Goal: Task Accomplishment & Management: Complete application form

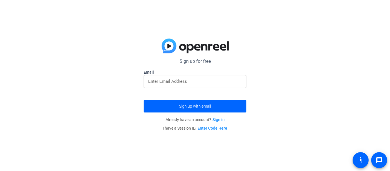
click at [202, 126] on link "Enter Code Here" at bounding box center [213, 128] width 30 height 5
click at [167, 82] on input "email" at bounding box center [195, 81] width 94 height 7
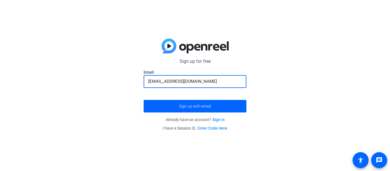
type input "[EMAIL_ADDRESS][DOMAIN_NAME]"
click at [144, 100] on button "Sign up with email" at bounding box center [195, 106] width 103 height 13
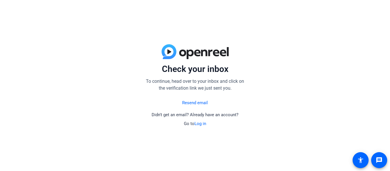
click at [205, 105] on link "Resend email" at bounding box center [195, 103] width 26 height 7
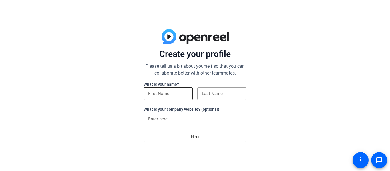
click at [184, 93] on input at bounding box center [168, 93] width 40 height 7
click at [203, 119] on input at bounding box center [195, 119] width 94 height 7
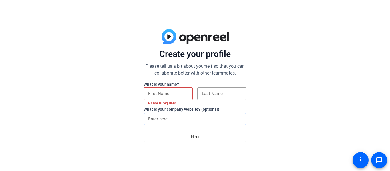
click at [175, 90] on input at bounding box center [168, 93] width 40 height 7
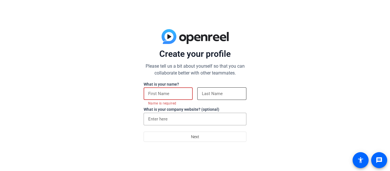
click at [205, 96] on input at bounding box center [222, 93] width 40 height 7
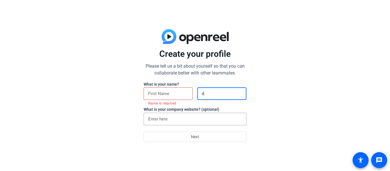
type input "d"
click at [169, 95] on input at bounding box center [168, 93] width 40 height 7
type input "s"
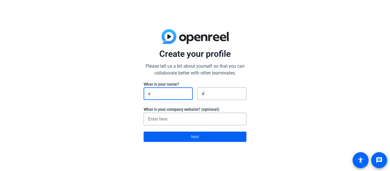
click at [190, 135] on span at bounding box center [195, 137] width 102 height 14
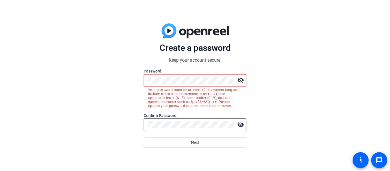
click at [193, 129] on div at bounding box center [191, 125] width 86 height 13
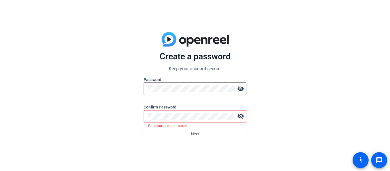
click at [239, 89] on mat-icon "visibility_off" at bounding box center [240, 88] width 11 height 11
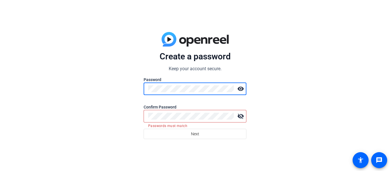
click at [241, 115] on mat-icon "visibility_off" at bounding box center [240, 116] width 11 height 11
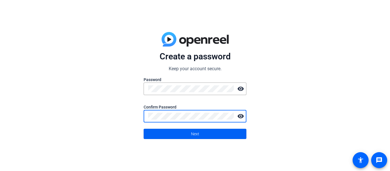
click at [176, 131] on span at bounding box center [195, 134] width 102 height 14
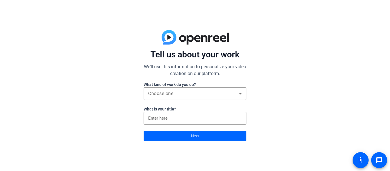
click at [182, 114] on div at bounding box center [195, 118] width 94 height 13
click at [180, 117] on input at bounding box center [195, 118] width 94 height 7
click at [185, 99] on div "Choose one" at bounding box center [195, 93] width 94 height 13
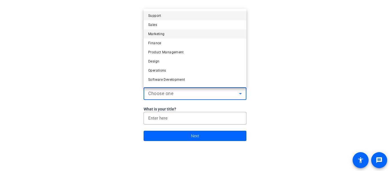
click at [163, 37] on span "Marketing" at bounding box center [156, 34] width 16 height 7
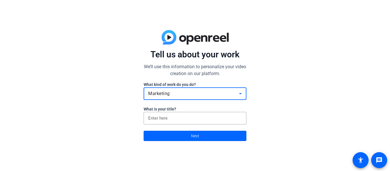
click at [182, 127] on div at bounding box center [195, 128] width 103 height 6
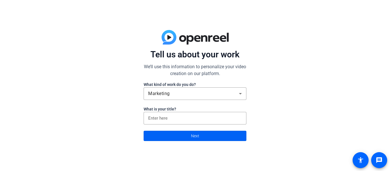
click at [183, 131] on span at bounding box center [195, 136] width 102 height 14
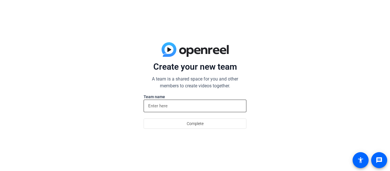
click at [184, 107] on input at bounding box center [195, 106] width 94 height 7
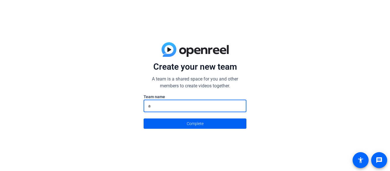
type input "a"
click at [187, 121] on span "Complete" at bounding box center [195, 123] width 17 height 11
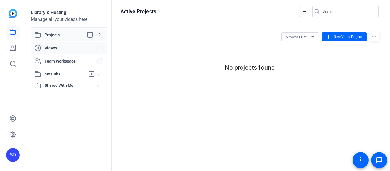
click at [49, 52] on div "Videos 0" at bounding box center [69, 48] width 76 height 12
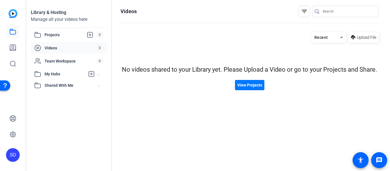
click at [99, 49] on span "0" at bounding box center [99, 48] width 7 height 6
click at [257, 81] on span at bounding box center [249, 85] width 29 height 14
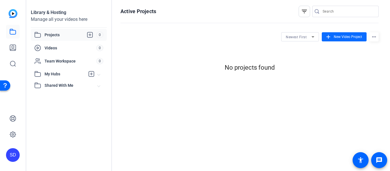
click at [352, 42] on span at bounding box center [344, 37] width 45 height 14
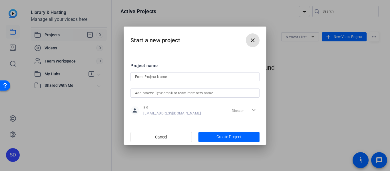
click at [196, 77] on input at bounding box center [195, 76] width 120 height 7
type input "glass shatter"
click at [243, 135] on span "button" at bounding box center [229, 137] width 61 height 14
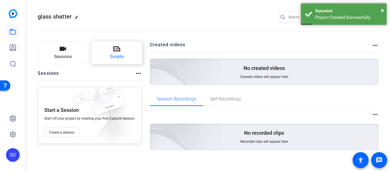
click at [125, 51] on button "Scripts" at bounding box center [117, 52] width 51 height 23
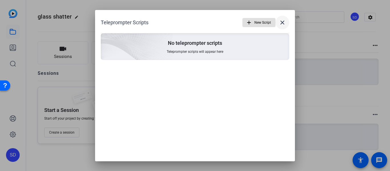
click at [283, 24] on mat-icon "close" at bounding box center [282, 22] width 7 height 7
